Goal: Transaction & Acquisition: Subscribe to service/newsletter

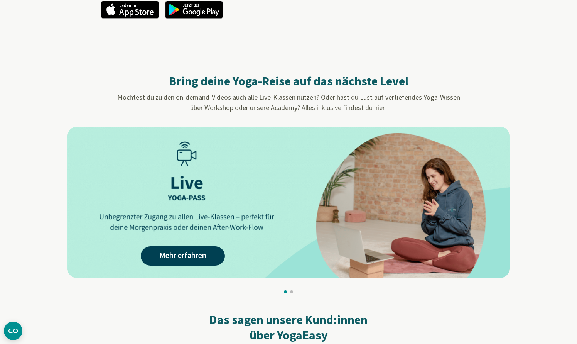
scroll to position [575, 0]
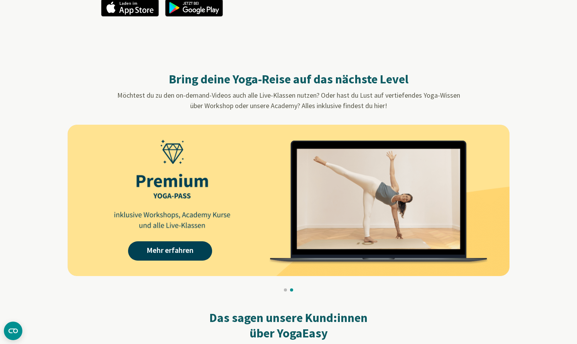
click at [237, 179] on img at bounding box center [288, 200] width 442 height 151
click at [185, 251] on link "Mehr erfahren" at bounding box center [170, 250] width 84 height 19
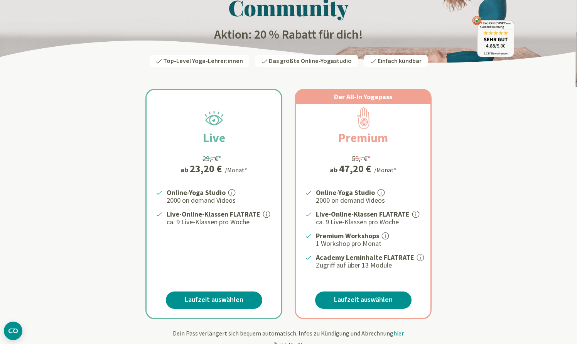
scroll to position [80, 0]
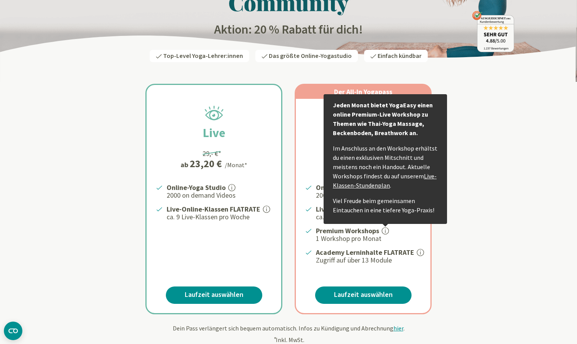
click at [386, 227] on icon at bounding box center [385, 230] width 7 height 7
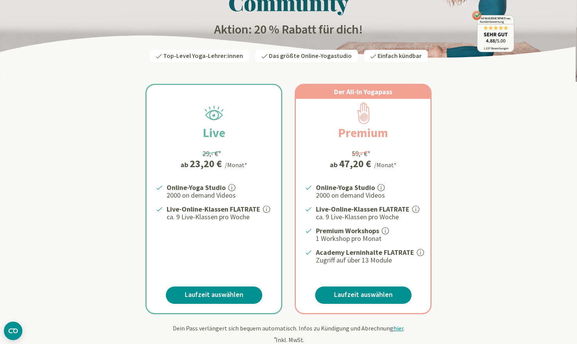
click at [386, 227] on icon at bounding box center [385, 230] width 7 height 7
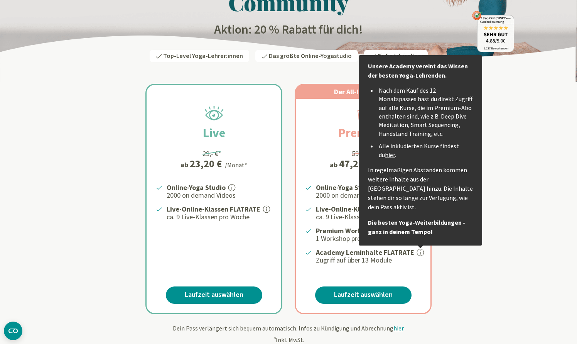
click at [385, 153] on link "hier" at bounding box center [390, 155] width 10 height 8
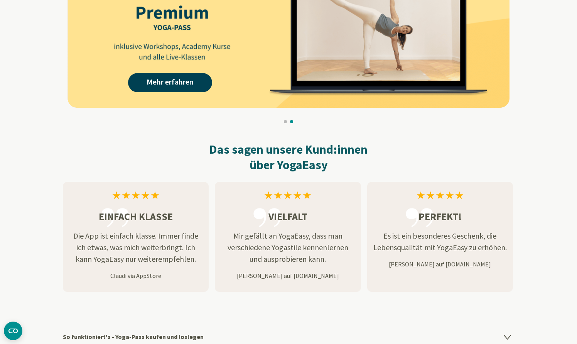
scroll to position [749, 0]
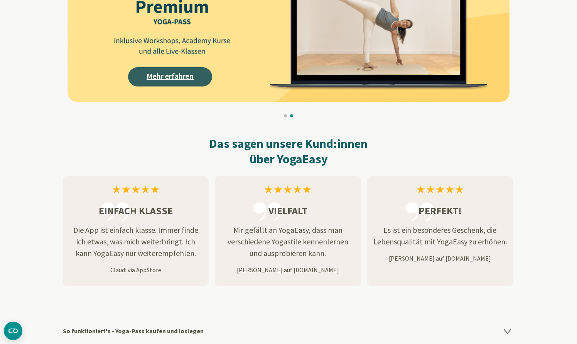
click at [162, 77] on link "Mehr erfahren" at bounding box center [170, 76] width 84 height 19
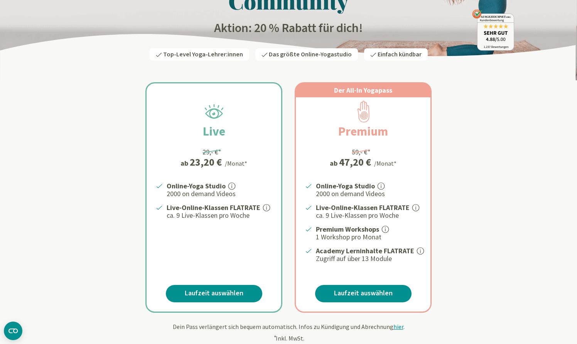
scroll to position [83, 0]
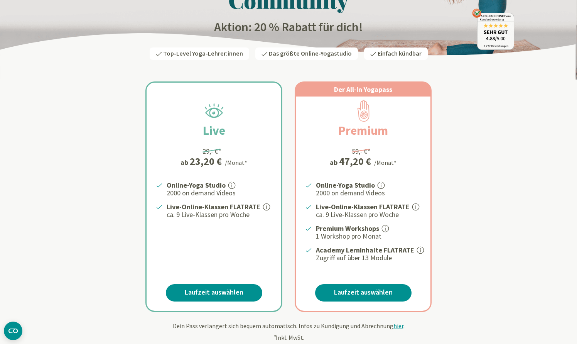
click at [386, 225] on icon at bounding box center [385, 228] width 7 height 7
click at [387, 226] on icon at bounding box center [385, 228] width 7 height 7
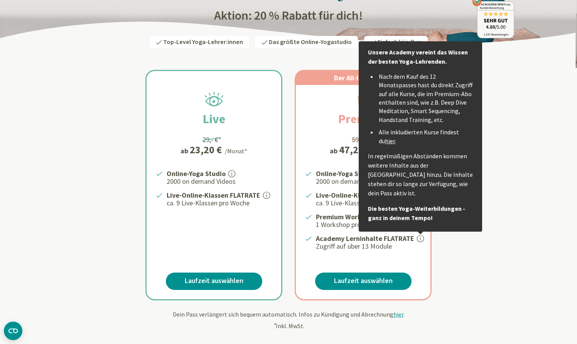
scroll to position [96, 0]
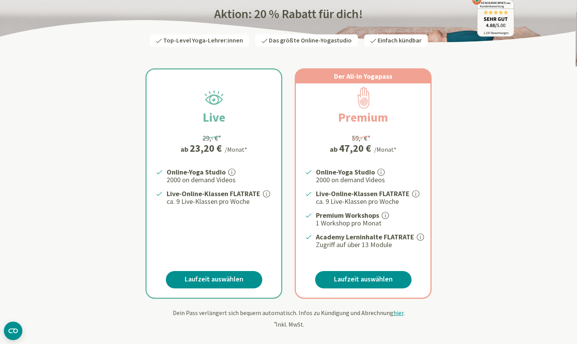
click at [486, 261] on div "Live 29,- €* ab 23,20 € /Monat* Online-Yoga Studio 2000 on demand Videos Live-O…" at bounding box center [288, 174] width 451 height 249
click at [417, 233] on icon at bounding box center [420, 236] width 7 height 7
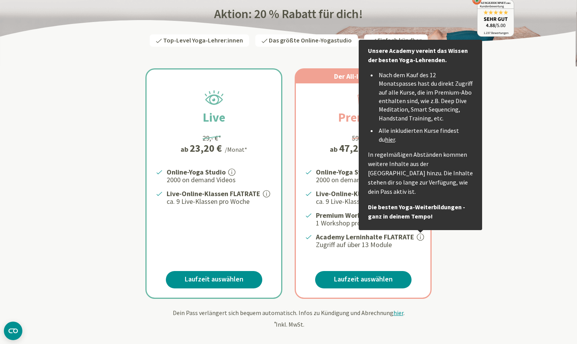
click at [468, 276] on div "Live 29,- €* ab 23,20 € /Monat* Online-Yoga Studio 2000 on demand Videos Live-O…" at bounding box center [288, 174] width 451 height 249
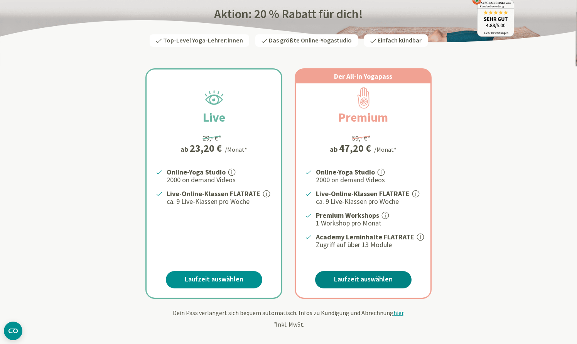
click at [381, 276] on link "Laufzeit auswählen" at bounding box center [363, 279] width 96 height 17
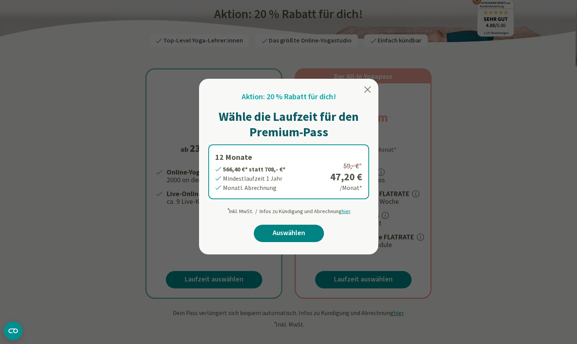
click at [297, 231] on link "Auswählen" at bounding box center [289, 232] width 70 height 17
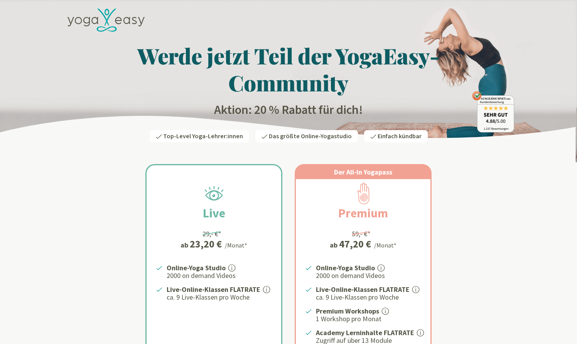
scroll to position [96, 0]
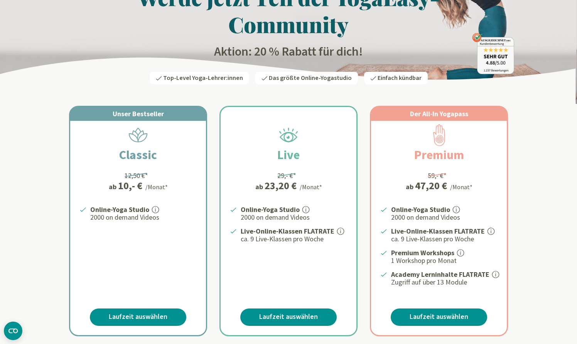
scroll to position [62, 0]
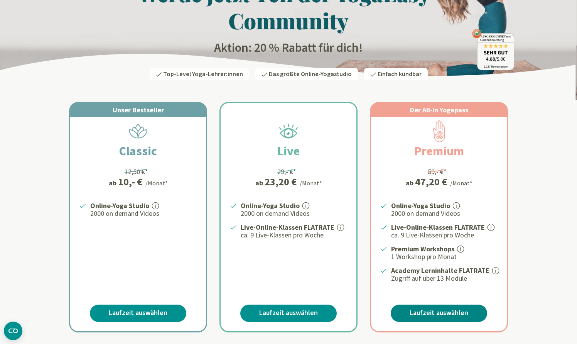
click at [447, 310] on link "Laufzeit auswählen" at bounding box center [439, 312] width 96 height 17
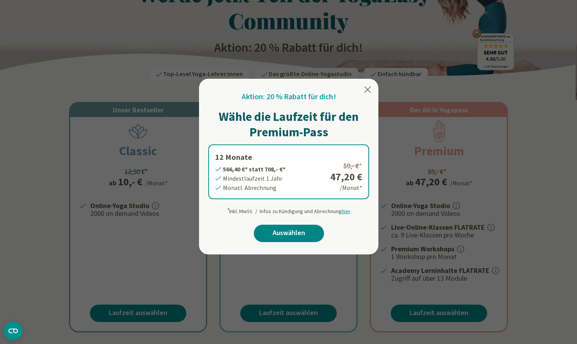
click at [288, 233] on link "Auswählen" at bounding box center [289, 232] width 70 height 17
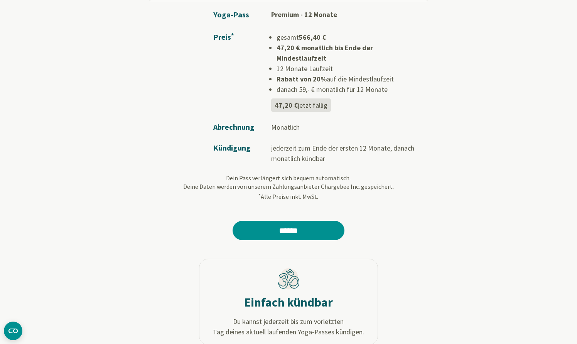
scroll to position [151, 0]
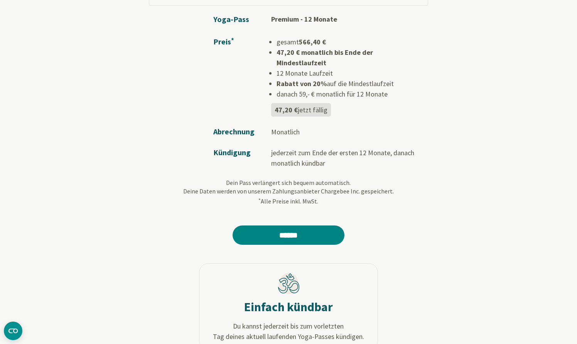
click at [288, 225] on input "******" at bounding box center [289, 234] width 112 height 19
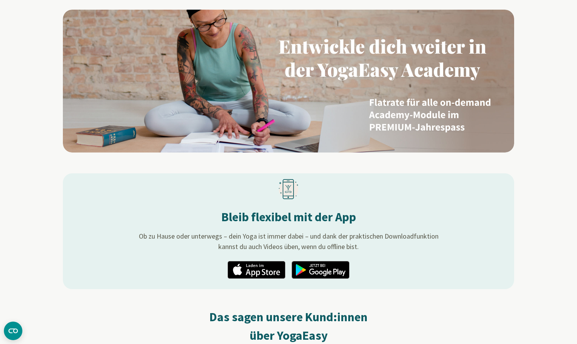
scroll to position [781, 0]
